Goal: Find specific page/section: Find specific page/section

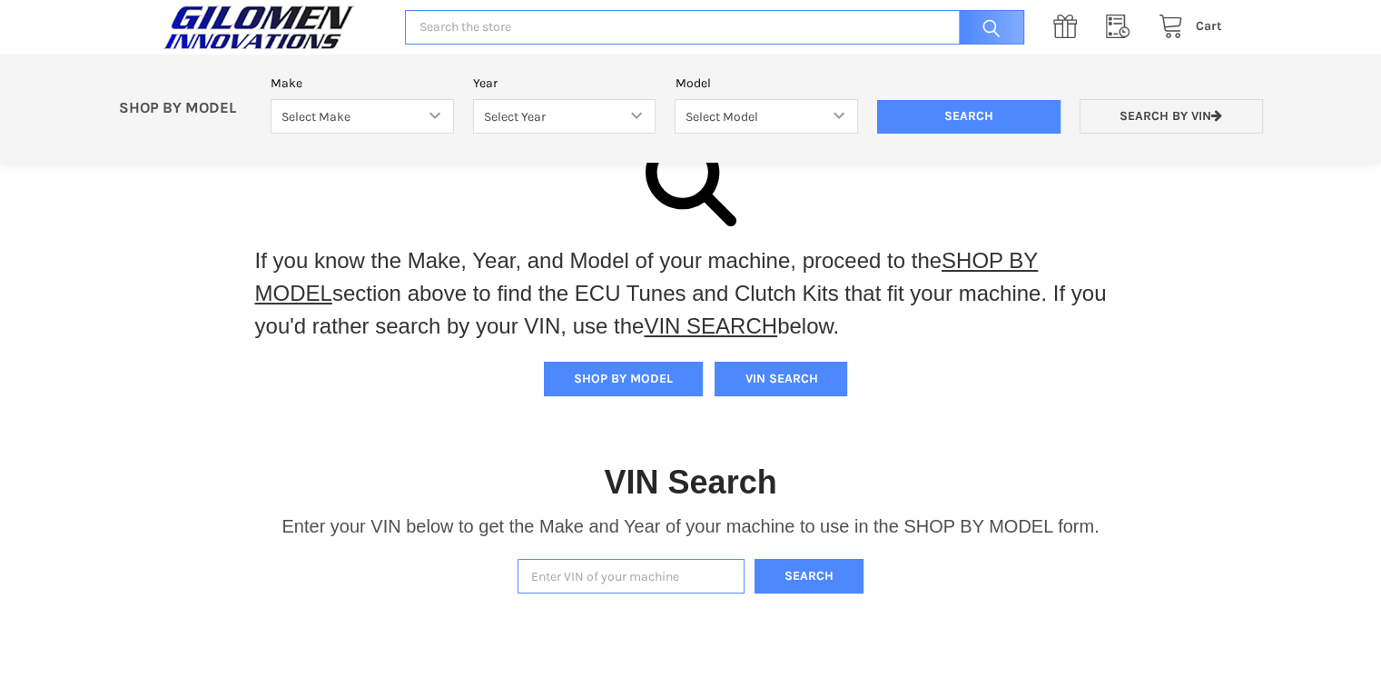
scroll to position [182, 0]
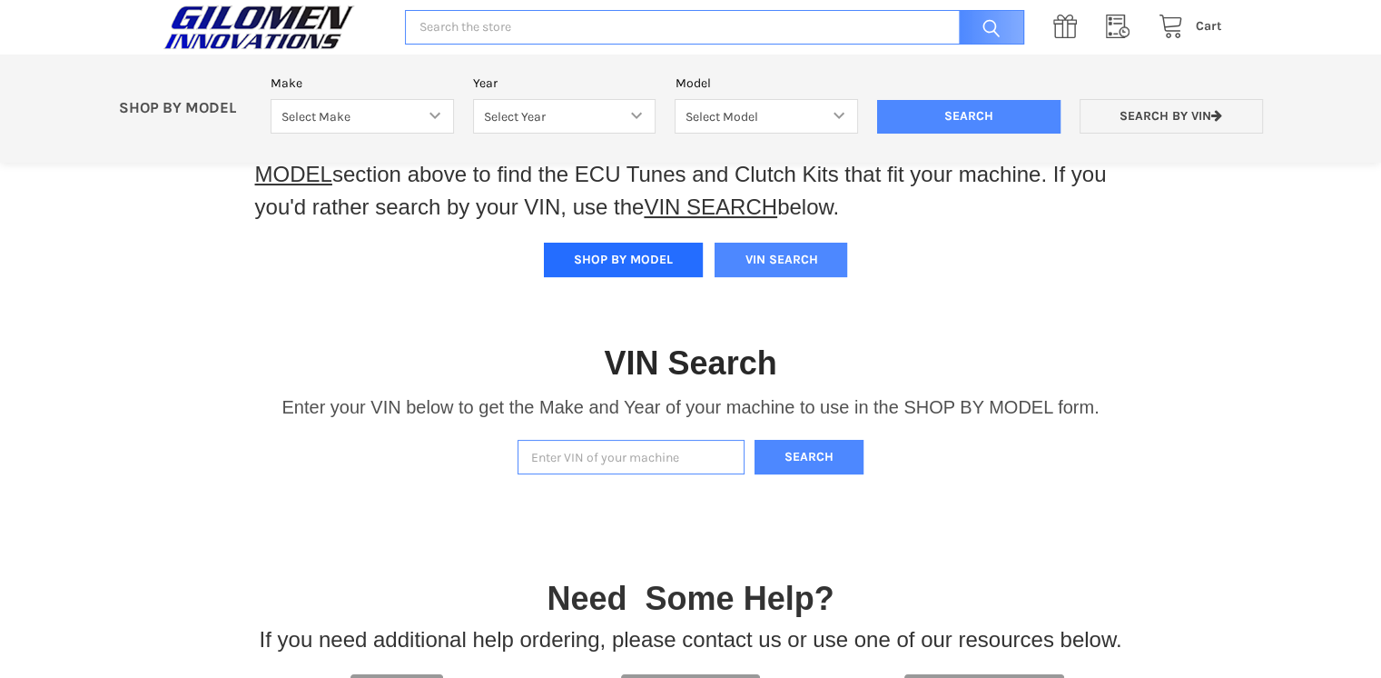
click at [634, 266] on button "SHOP BY MODEL" at bounding box center [623, 260] width 159 height 35
click at [438, 115] on select "Select Make Bobcat UTV Gravely UTV ACE 900 RANGER 570 Ranger 700 / 800 RANGER 9…" at bounding box center [362, 116] width 183 height 35
select select "340"
click at [271, 99] on select "Select Make Bobcat UTV Gravely UTV ACE 900 RANGER 570 Ranger 700 / 800 RANGER 9…" at bounding box center [362, 116] width 183 height 35
click at [641, 114] on select "Select Year [DATE] 2015 2016 2017 2018 2019 2020 2021 2022 2023 2024 2025" at bounding box center [564, 116] width 183 height 35
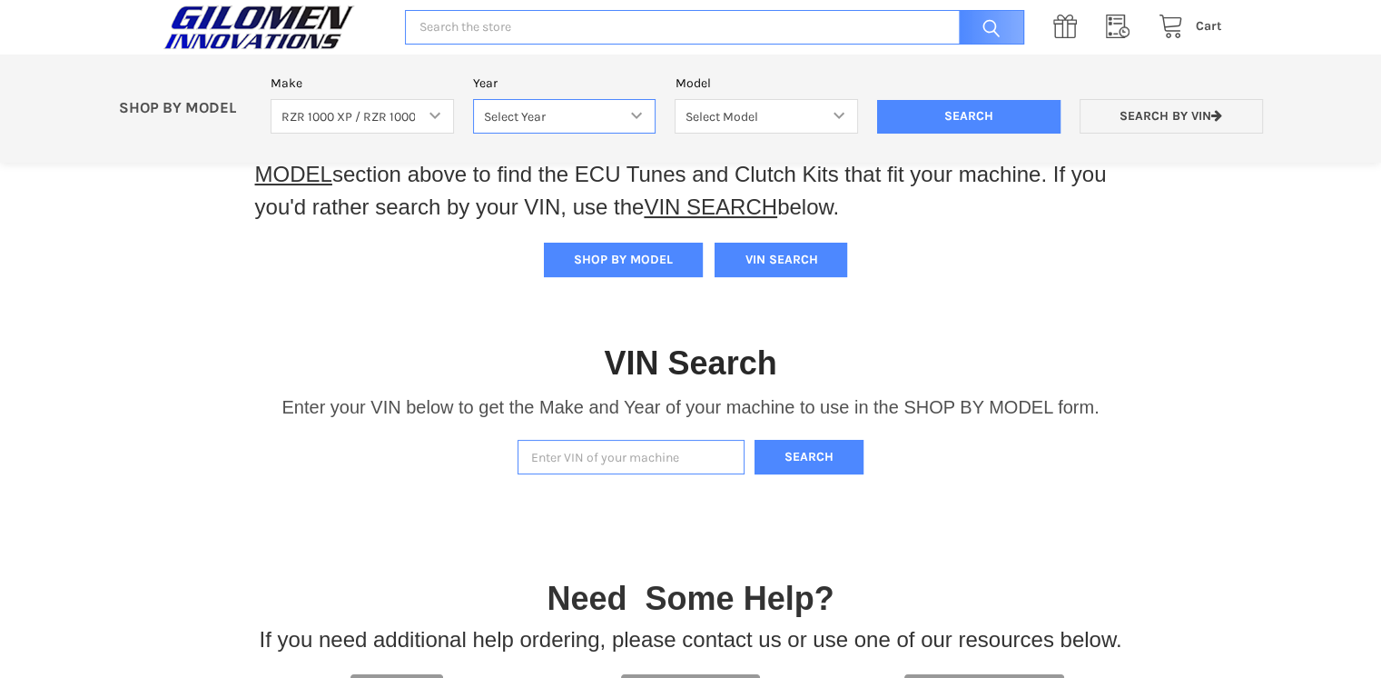
select select "610"
click at [473, 99] on select "Select Year [DATE] 2015 2016 2017 2018 2019 2020 2021 2022 2023 2024 2025" at bounding box center [564, 116] width 183 height 35
click at [842, 117] on select "Select Model RZR TRAIL S 1000 RZR XP AND XP4 MODELS" at bounding box center [766, 116] width 183 height 35
select select "611"
click at [675, 99] on select "Select Model RZR TRAIL S 1000 RZR XP AND XP4 MODELS" at bounding box center [766, 116] width 183 height 35
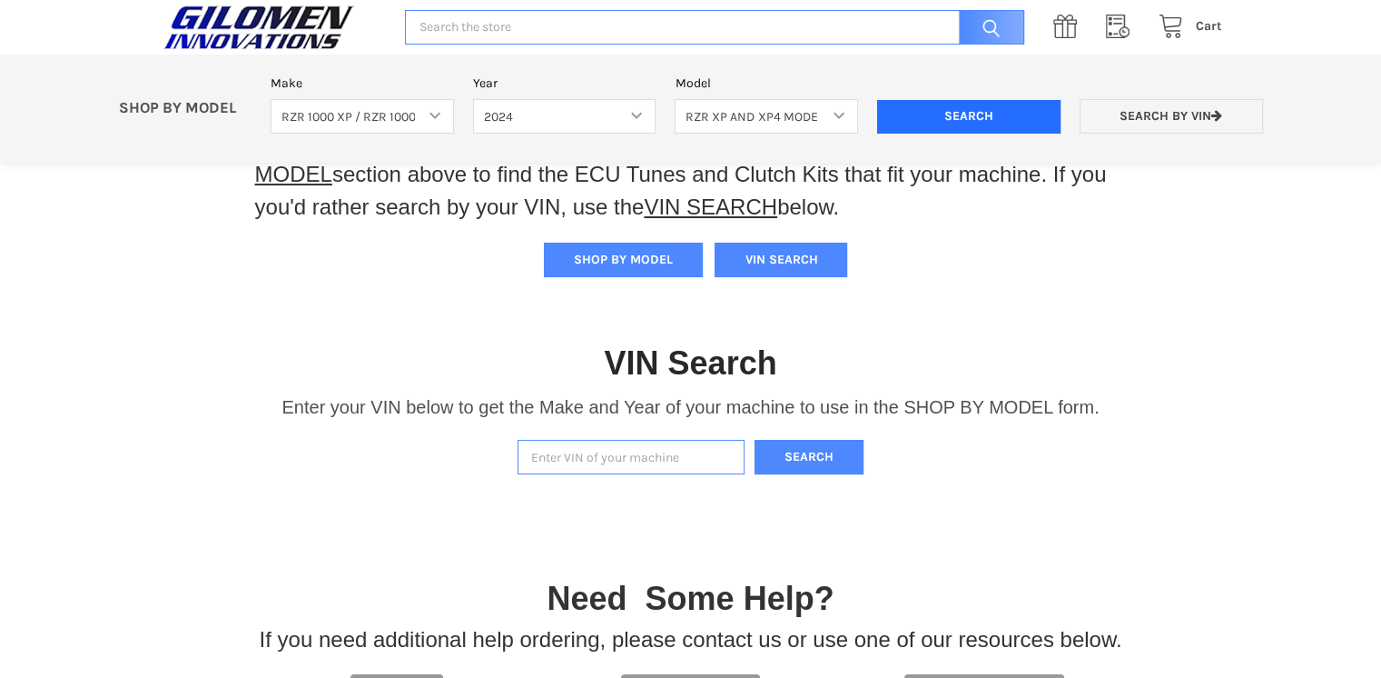
click at [969, 115] on input "Search" at bounding box center [968, 117] width 183 height 35
